Goal: Book appointment/travel/reservation

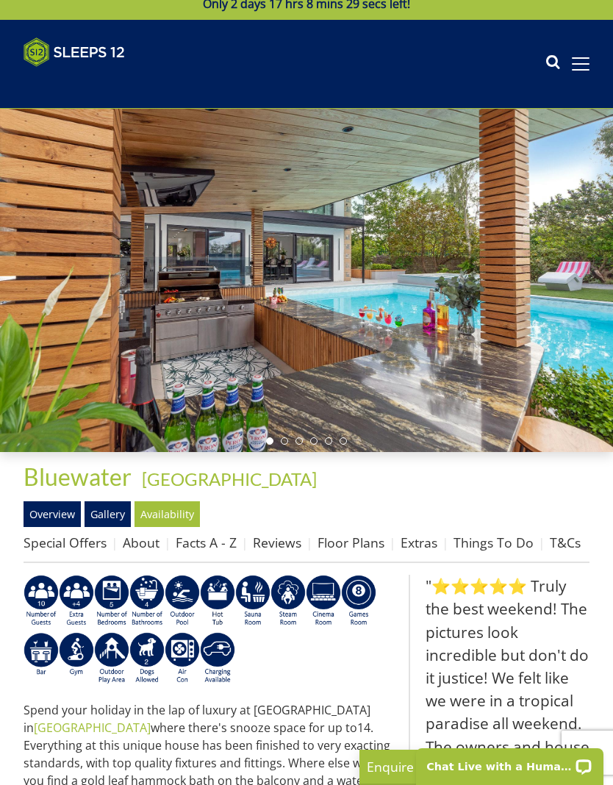
scroll to position [42, 0]
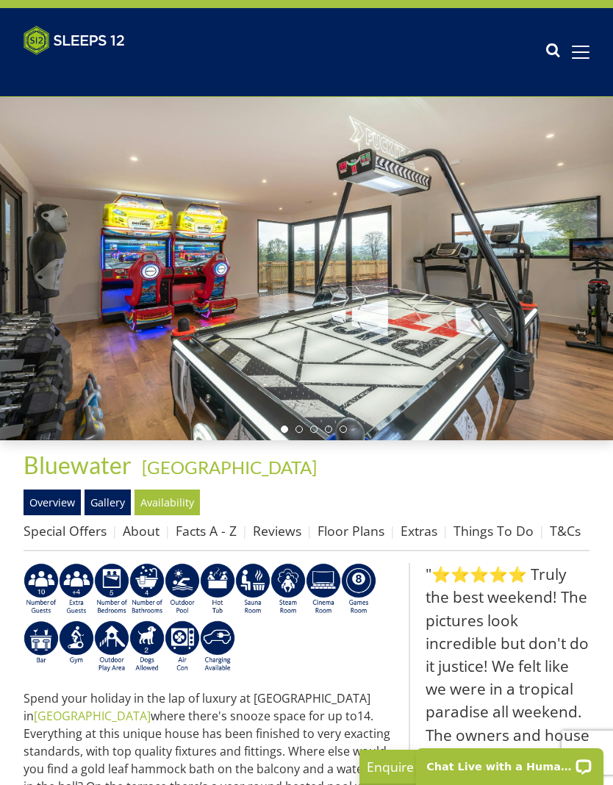
click at [352, 533] on link "Floor Plans" at bounding box center [351, 531] width 67 height 18
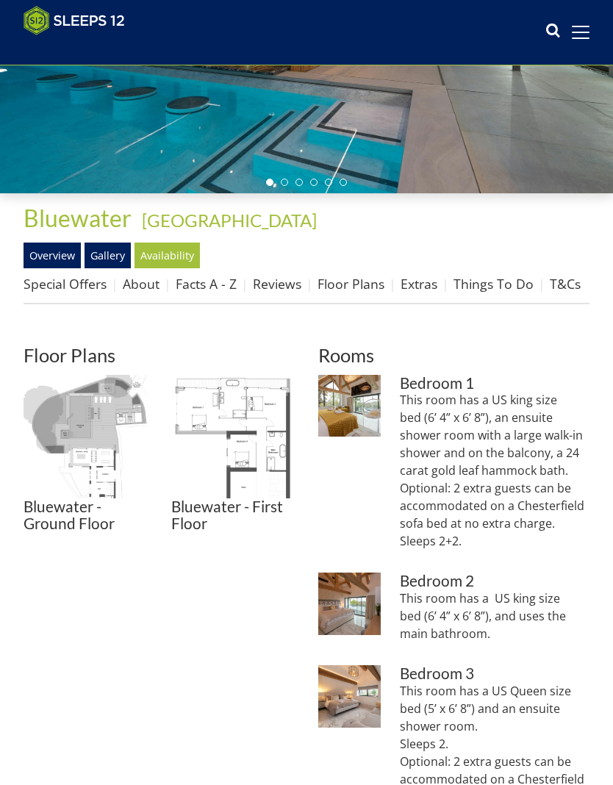
scroll to position [266, 0]
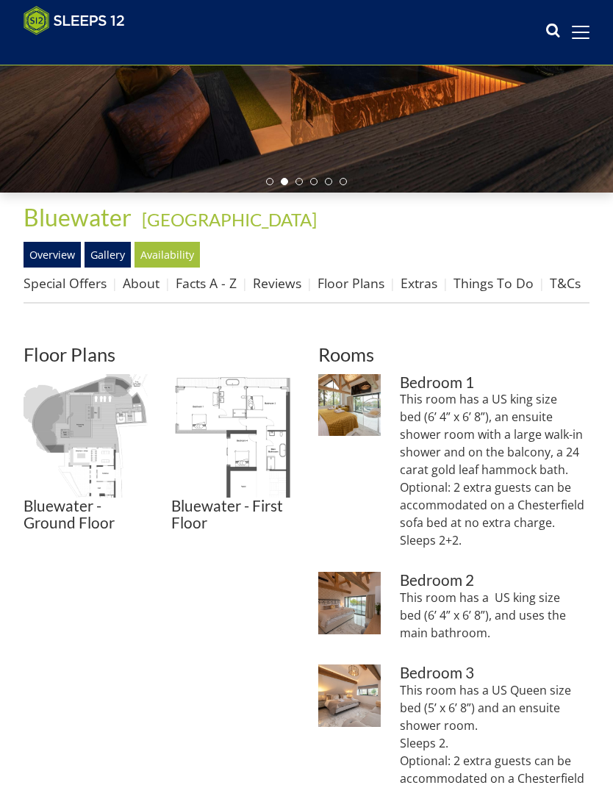
click at [262, 435] on img at bounding box center [233, 436] width 124 height 124
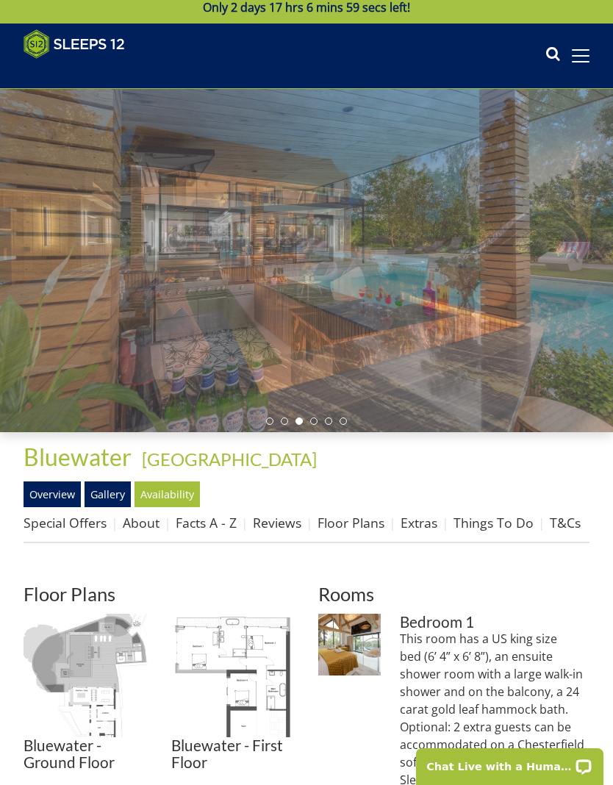
scroll to position [26, 0]
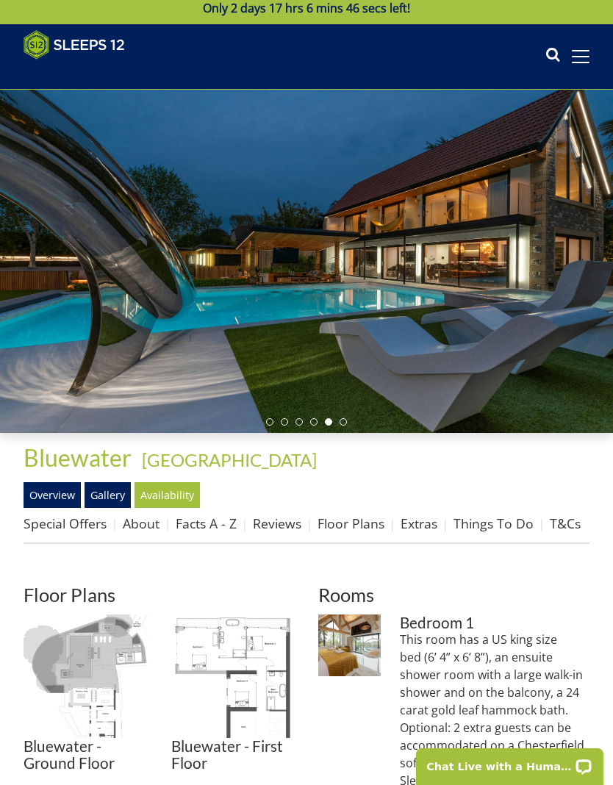
click at [119, 495] on link "Gallery" at bounding box center [108, 494] width 46 height 25
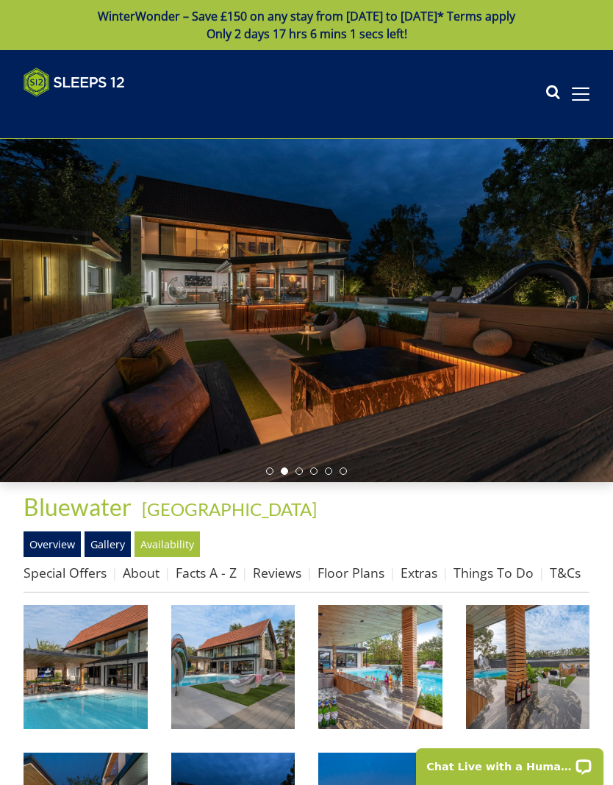
click at [183, 547] on link "Availability" at bounding box center [167, 543] width 65 height 25
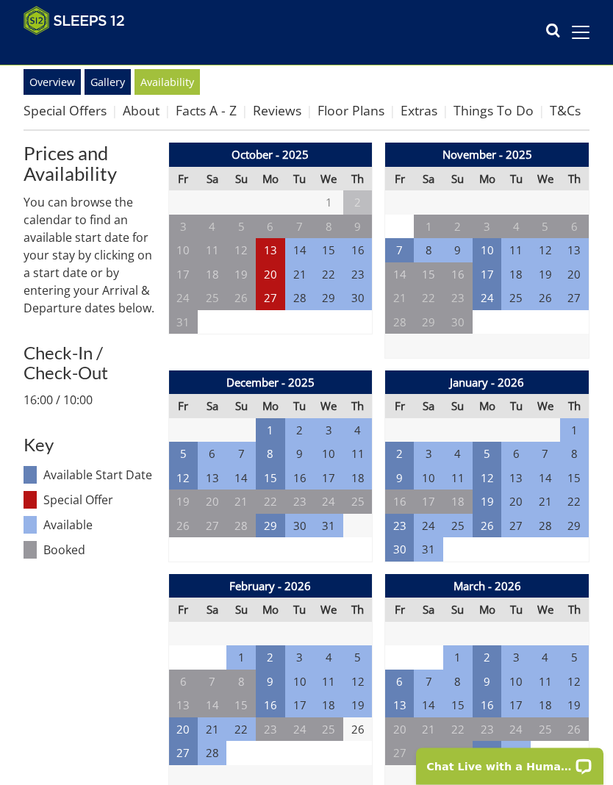
scroll to position [439, 0]
